Goal: Information Seeking & Learning: Learn about a topic

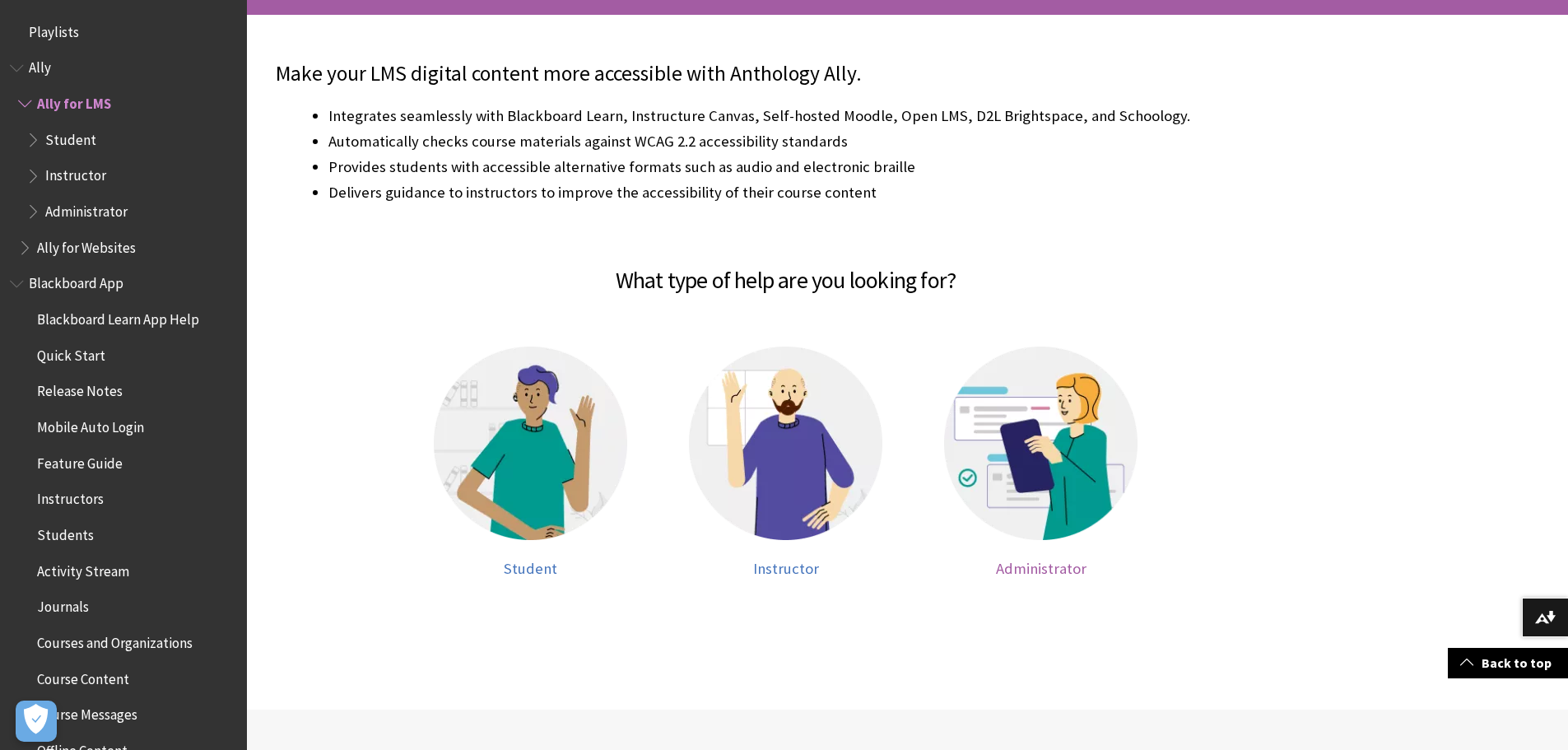
scroll to position [65, 0]
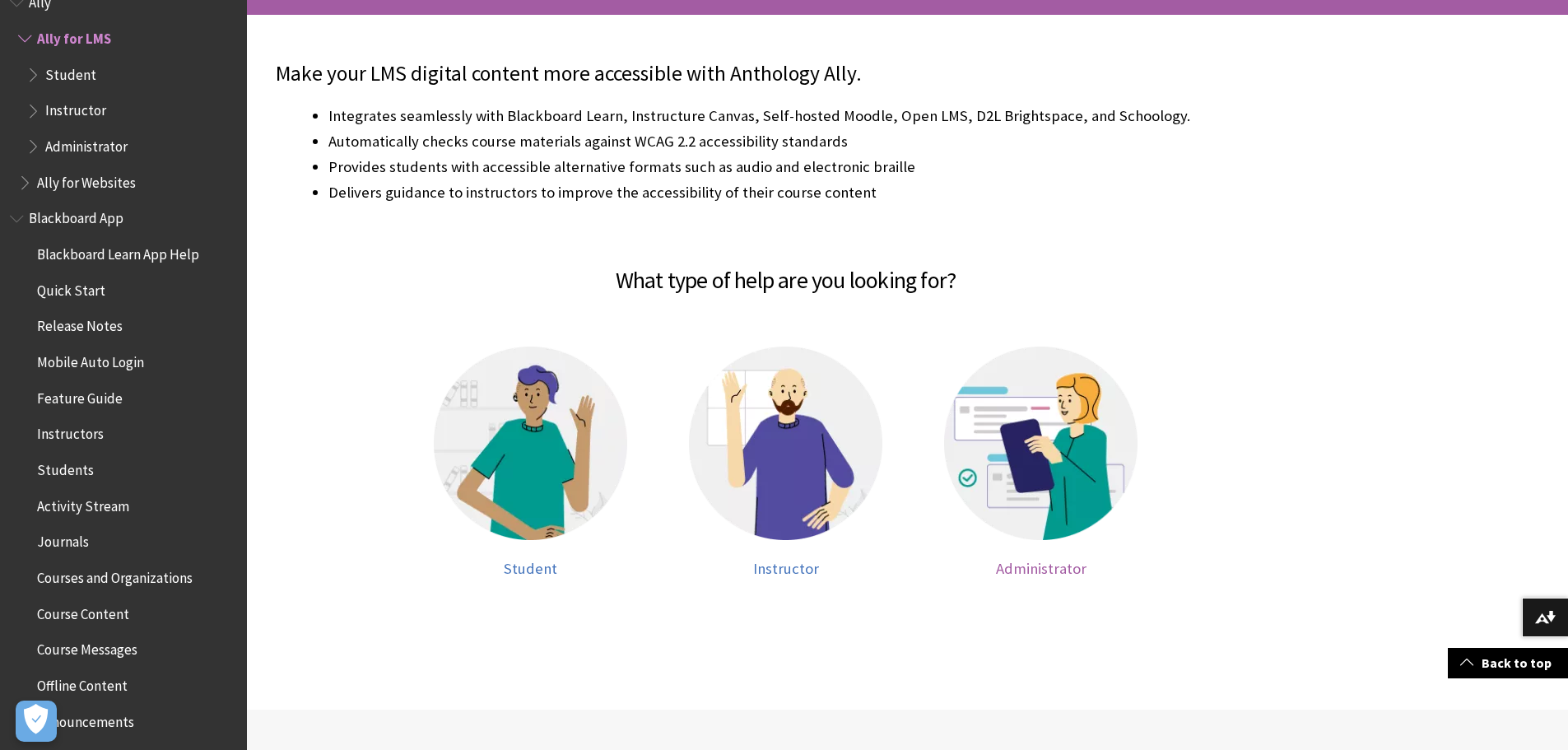
click at [1091, 447] on img at bounding box center [1040, 443] width 194 height 194
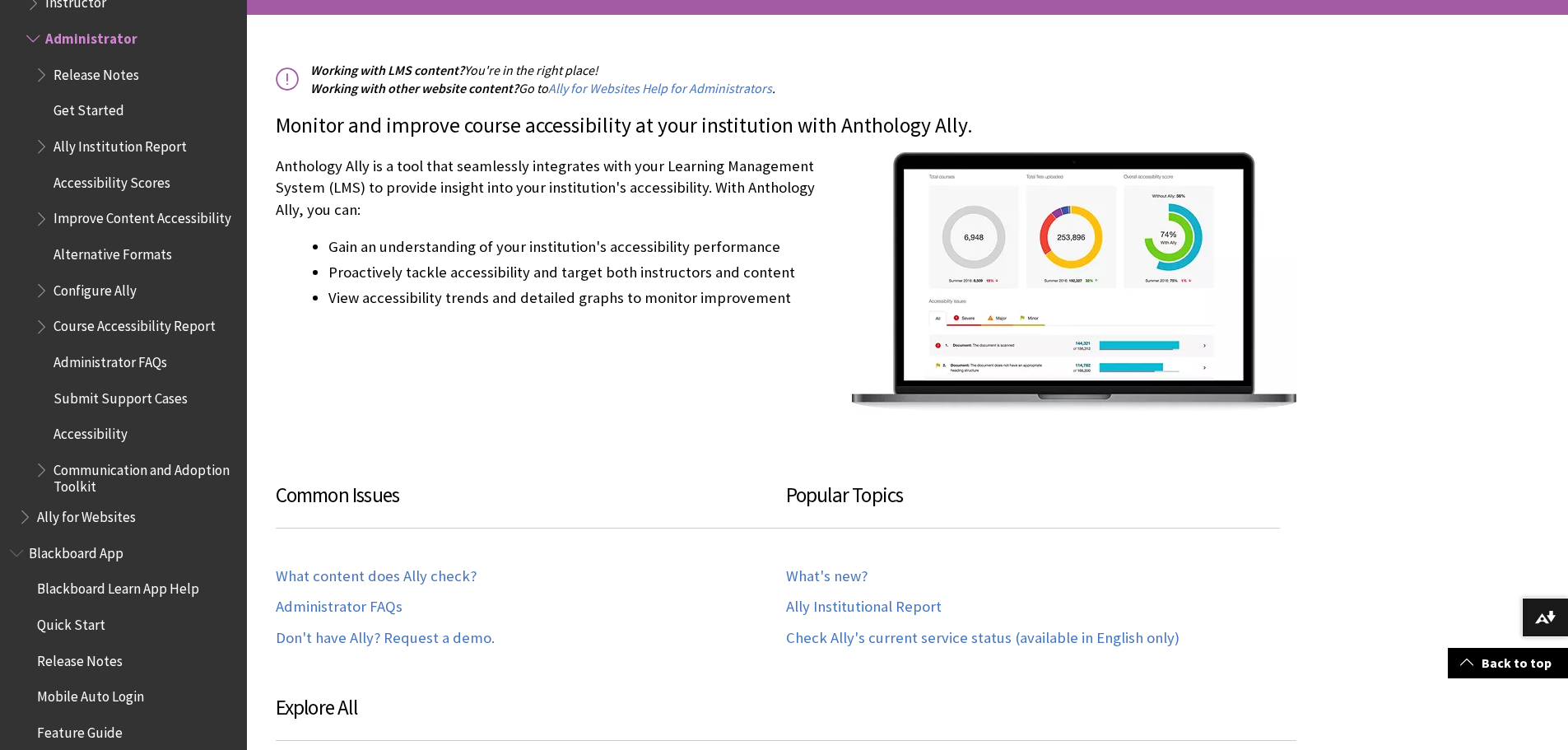
scroll to position [658, 0]
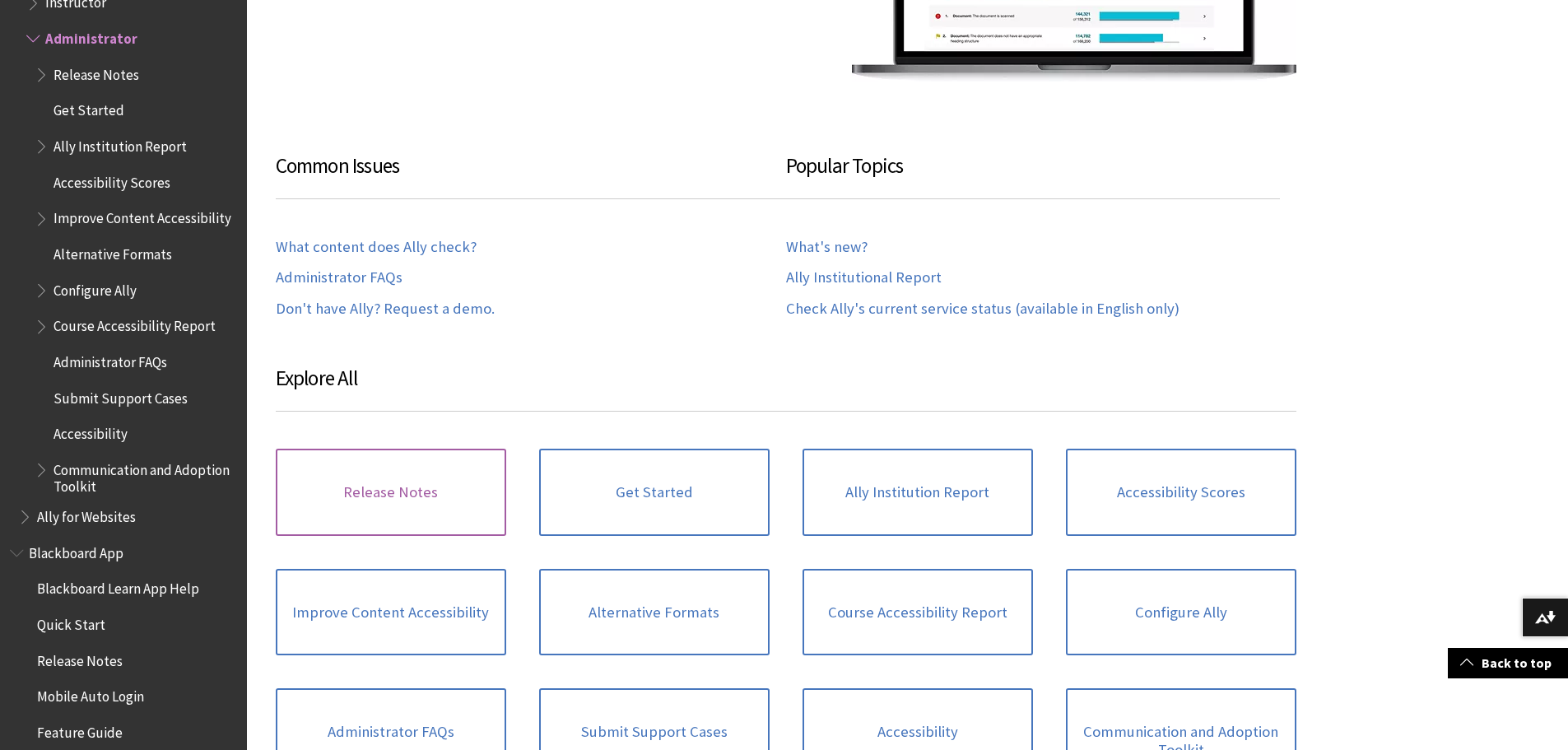
click at [340, 493] on link "Release Notes" at bounding box center [391, 492] width 231 height 87
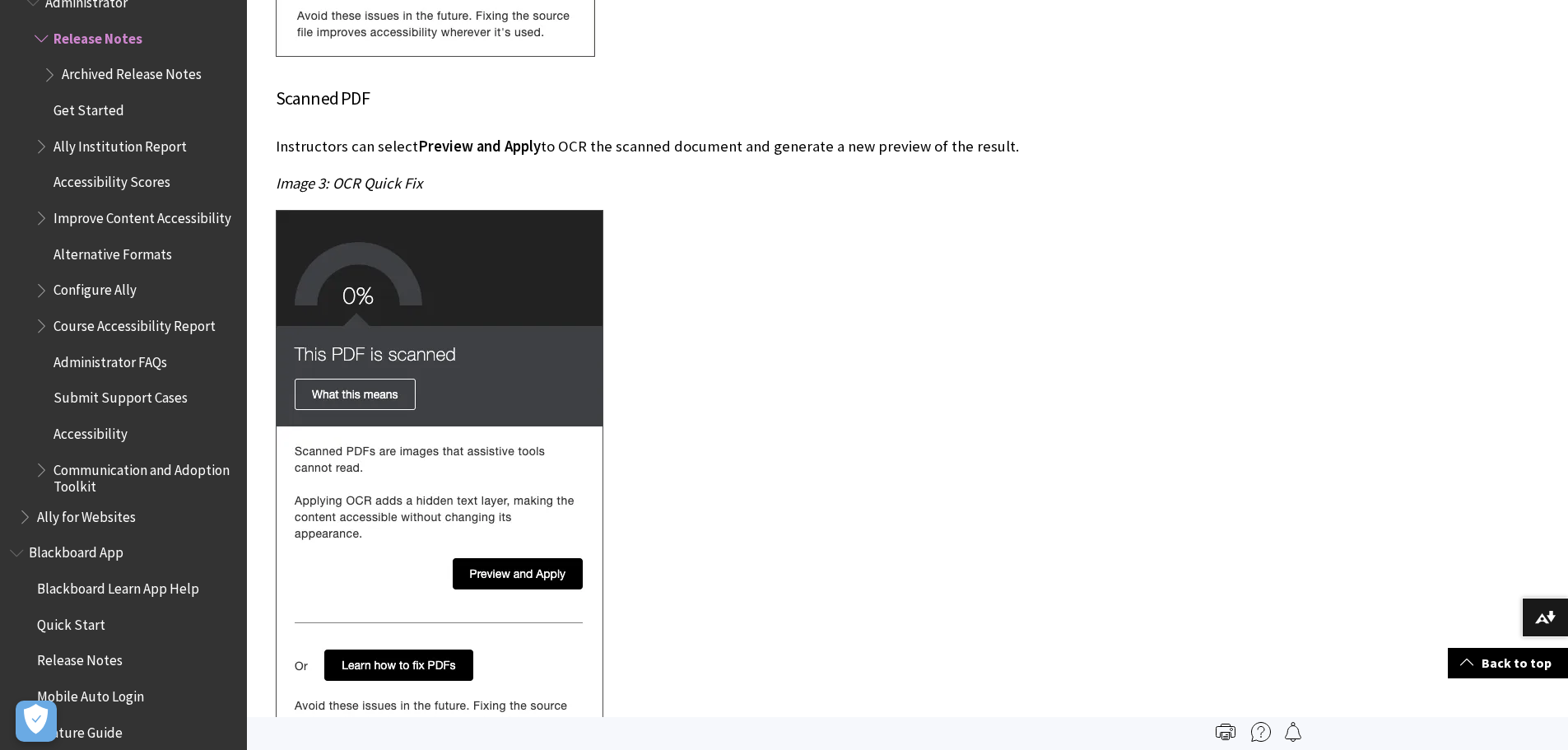
scroll to position [2139, 0]
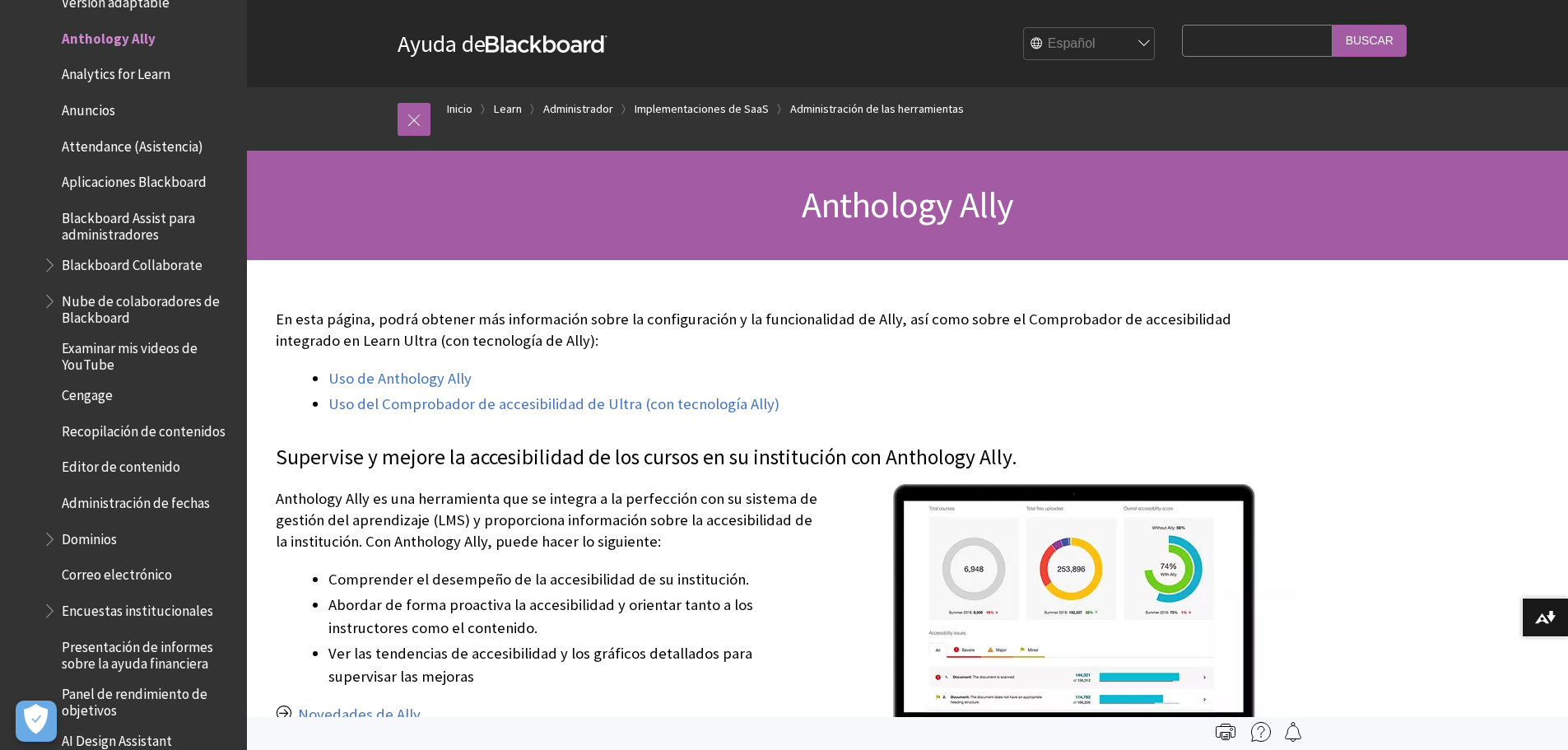
click at [1230, 40] on input "Search Query" at bounding box center [1256, 41] width 150 height 32
type input "Ally"
click at [1333, 24] on input "Buscar" at bounding box center [1370, 41] width 74 height 32
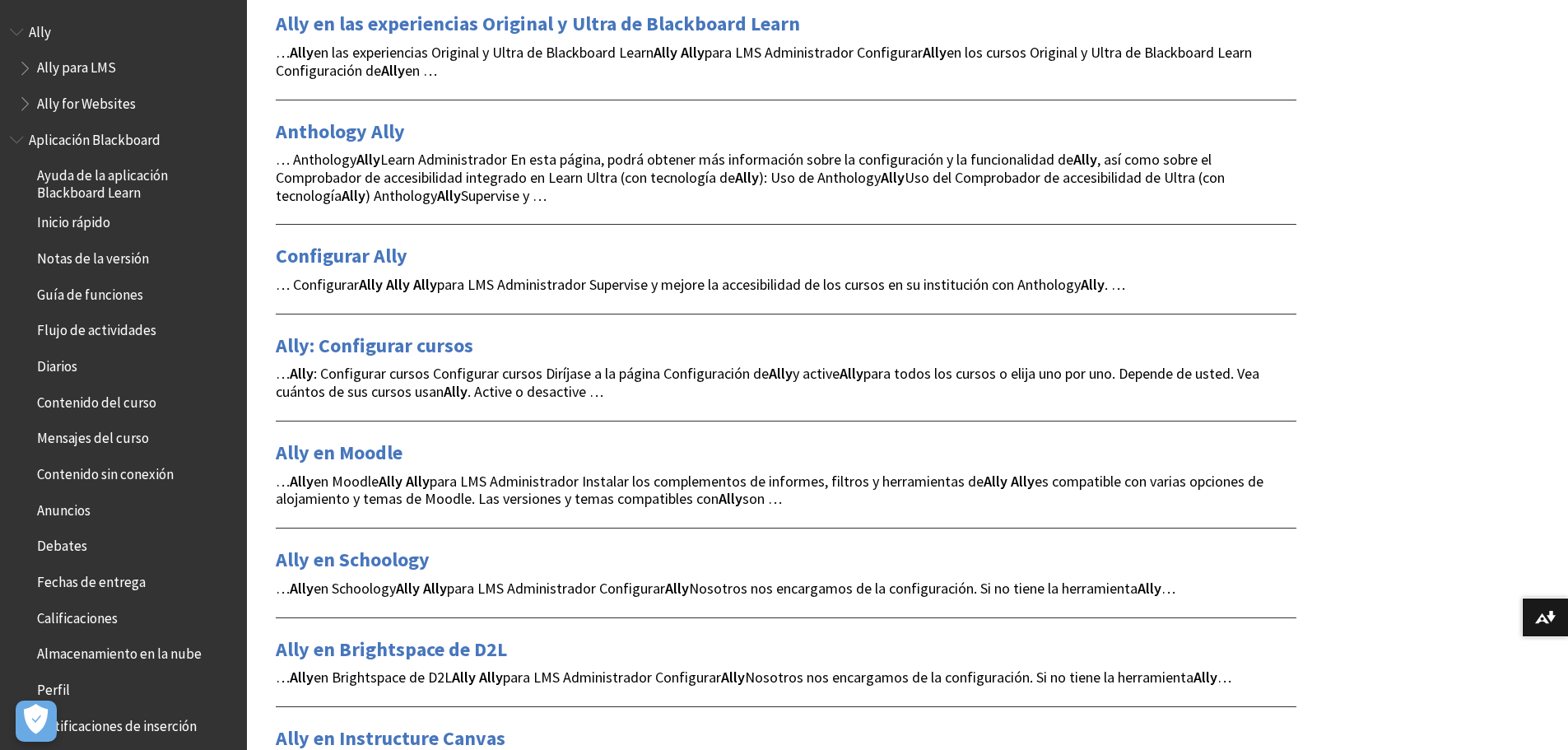
scroll to position [247, 0]
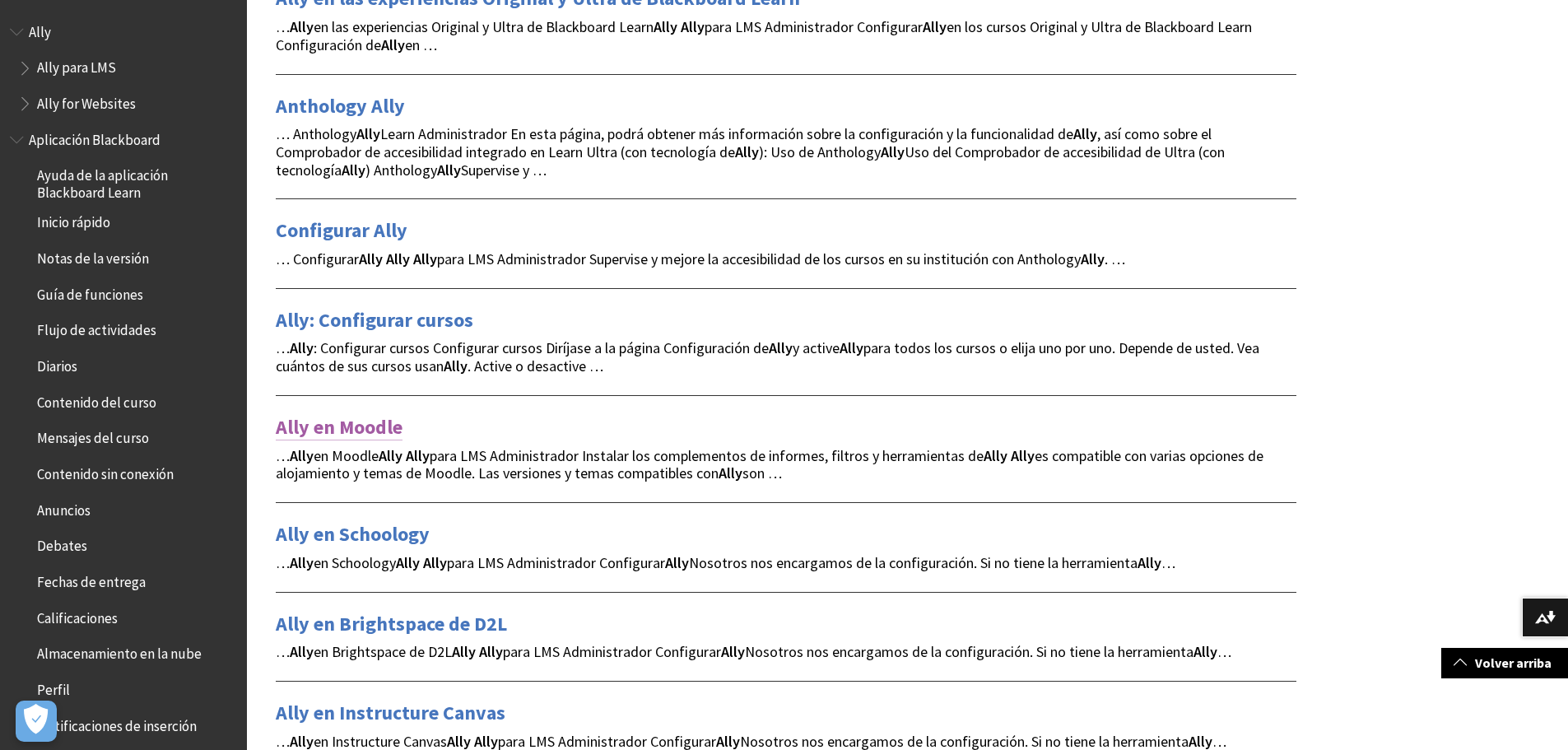
click at [358, 433] on link "Ally en Moodle" at bounding box center [339, 427] width 127 height 26
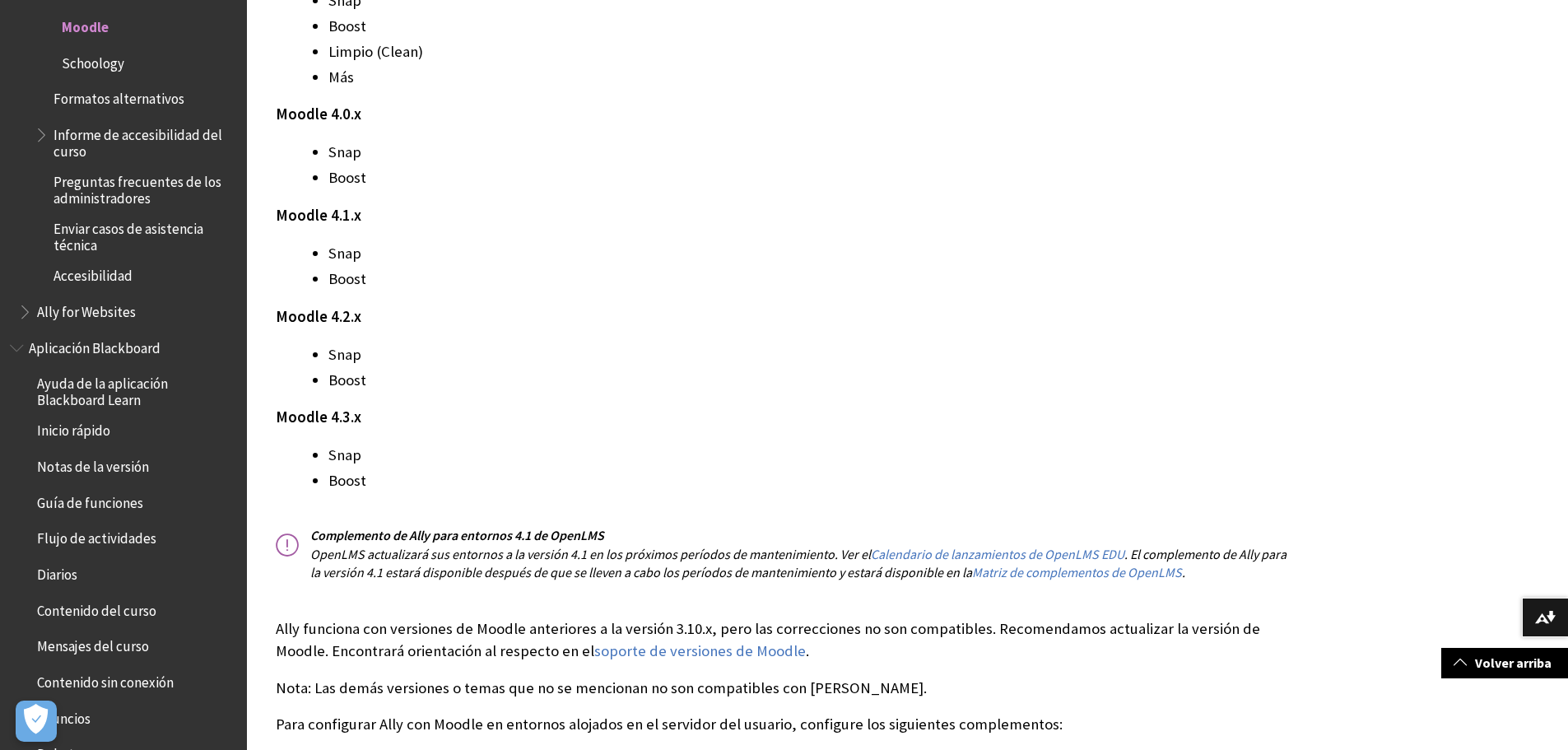
scroll to position [493, 0]
